Goal: Information Seeking & Learning: Learn about a topic

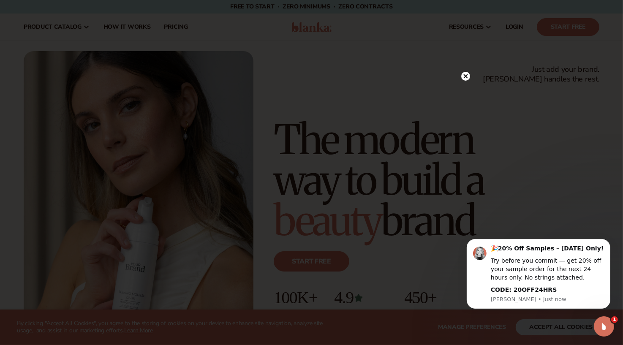
click at [468, 76] on icon at bounding box center [466, 76] width 4 height 4
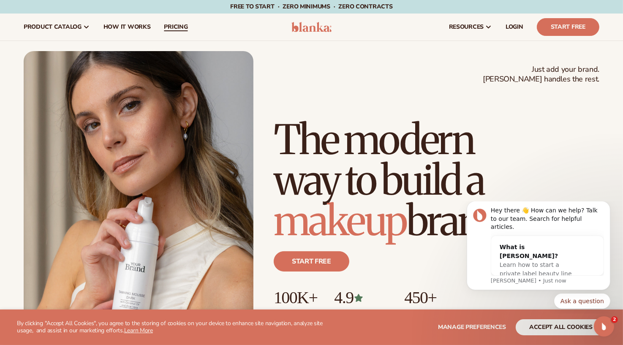
click at [173, 30] on span "pricing" at bounding box center [176, 27] width 24 height 7
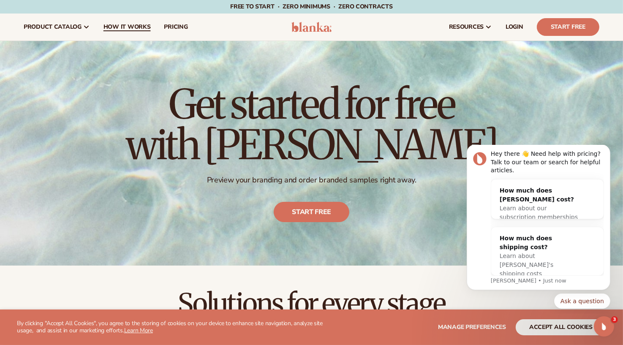
click at [131, 24] on span "How It Works" at bounding box center [127, 27] width 47 height 7
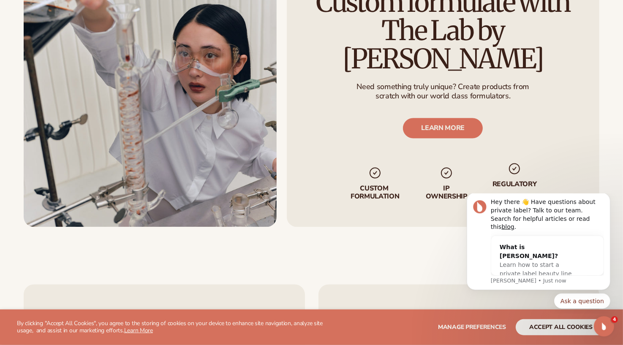
scroll to position [1486, 0]
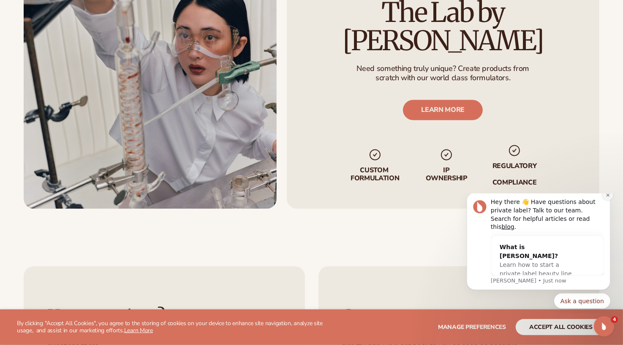
click at [608, 197] on icon "Dismiss notification" at bounding box center [608, 195] width 5 height 5
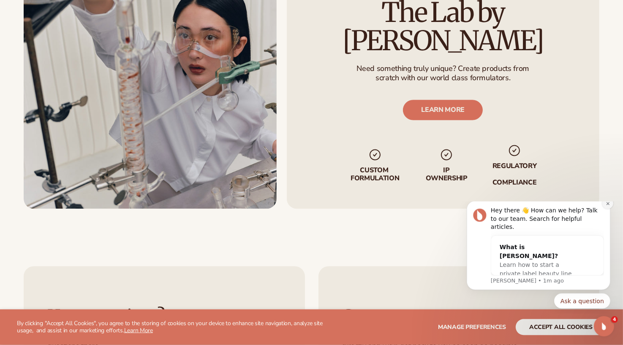
click at [610, 206] on icon "Dismiss notification" at bounding box center [608, 203] width 5 height 5
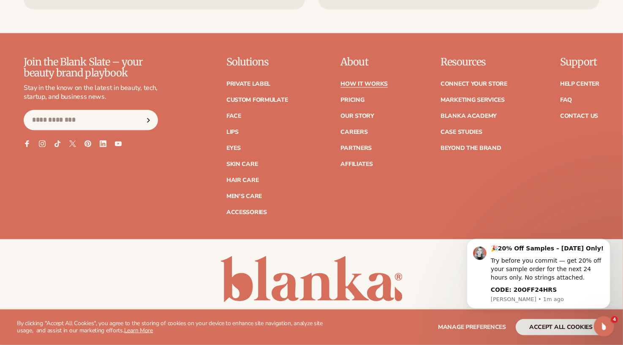
scroll to position [1904, 0]
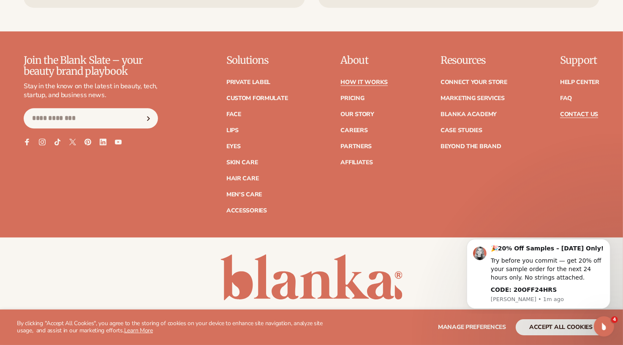
click at [579, 112] on link "Contact Us" at bounding box center [579, 115] width 38 height 6
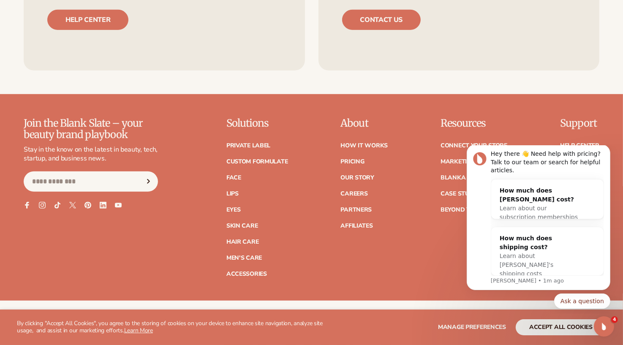
scroll to position [674, 0]
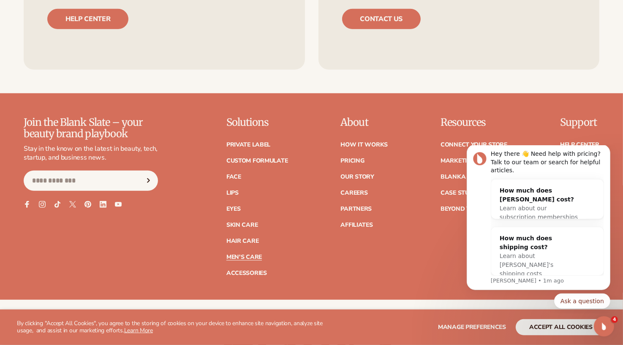
click at [251, 254] on link "Men's Care" at bounding box center [245, 257] width 36 height 6
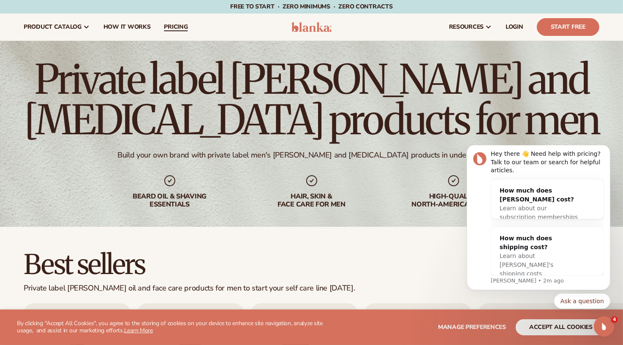
click at [175, 24] on span "pricing" at bounding box center [176, 27] width 24 height 7
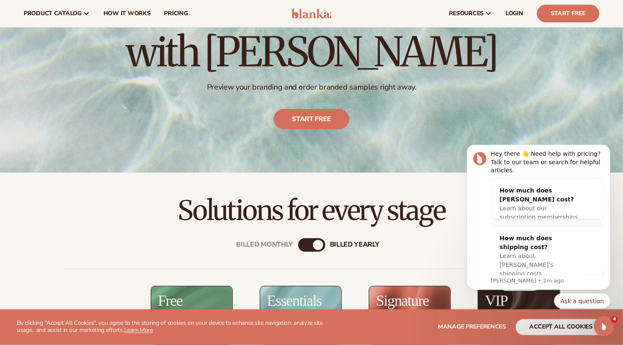
scroll to position [5, 0]
